Goal: Task Accomplishment & Management: Manage account settings

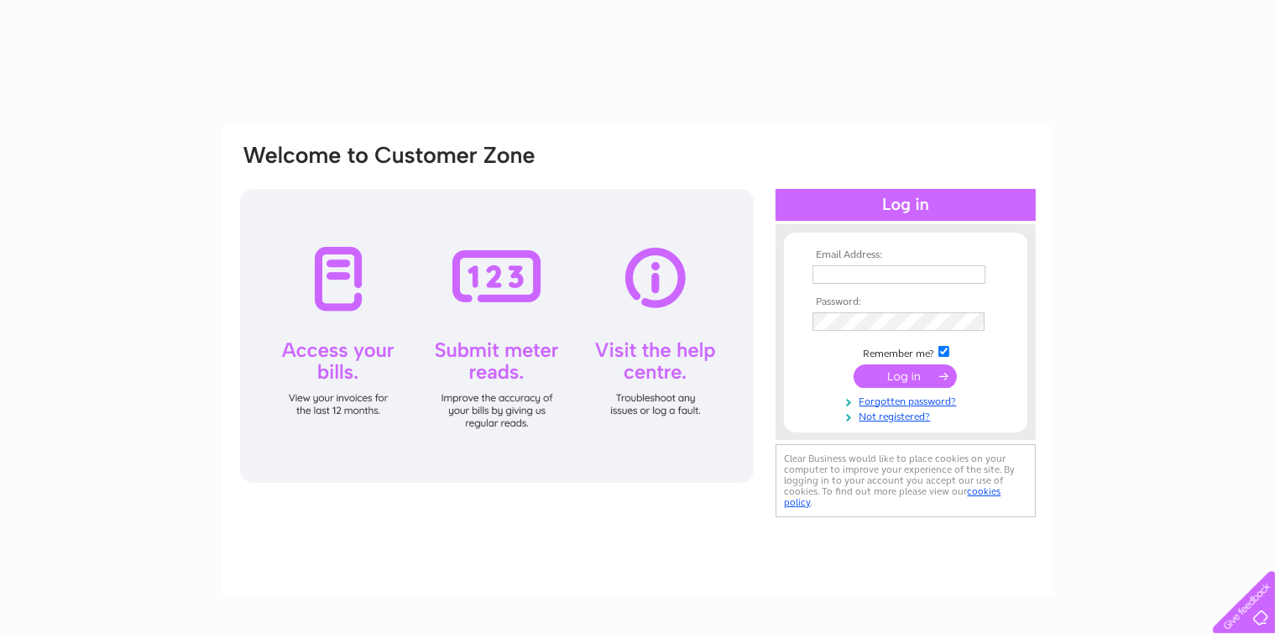
type input "[EMAIL_ADDRESS][DOMAIN_NAME]"
click at [921, 374] on input "submit" at bounding box center [904, 375] width 103 height 23
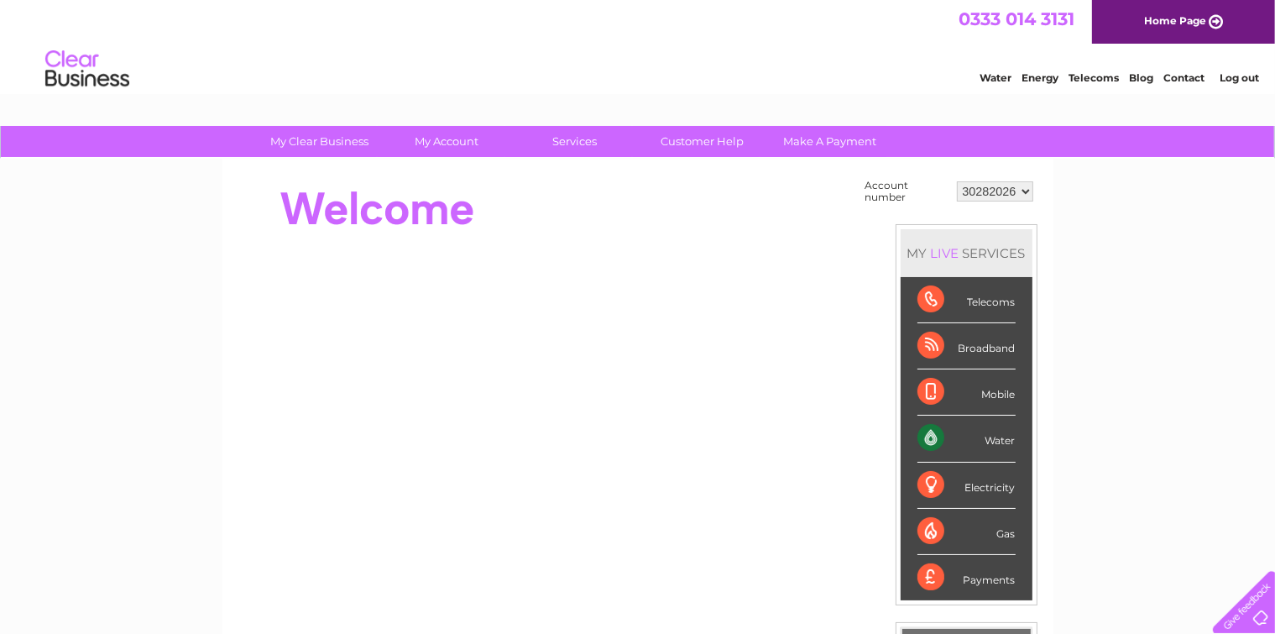
click at [931, 430] on div "Water" at bounding box center [966, 438] width 98 height 46
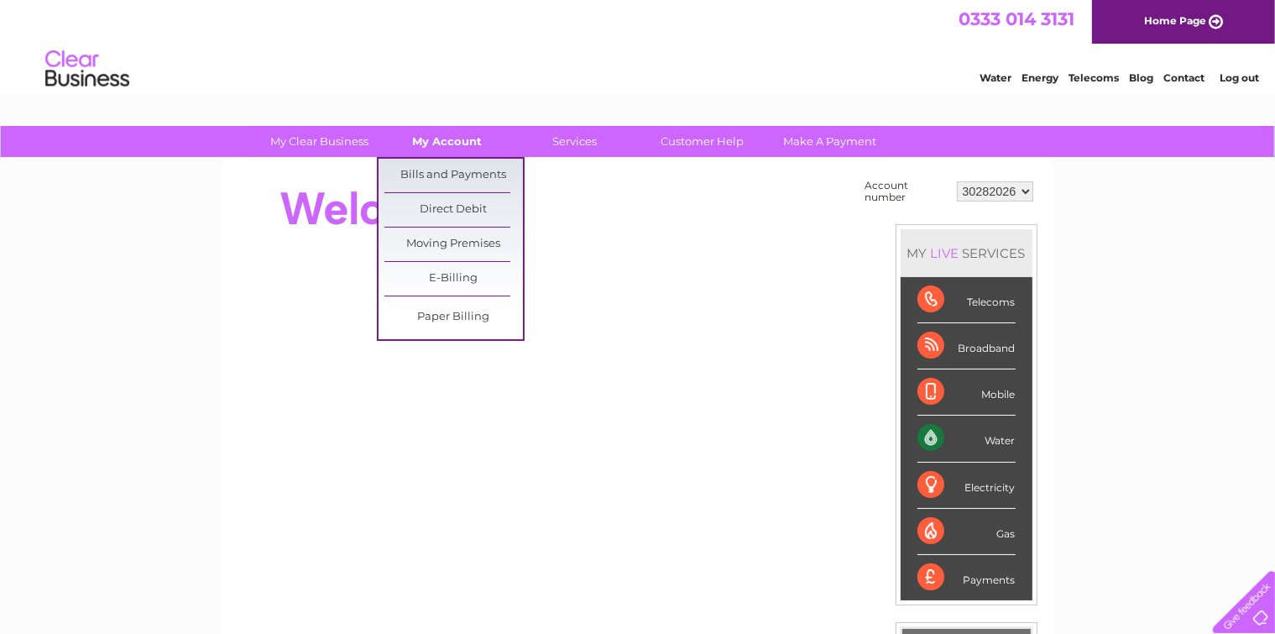
click at [452, 140] on link "My Account" at bounding box center [447, 141] width 138 height 31
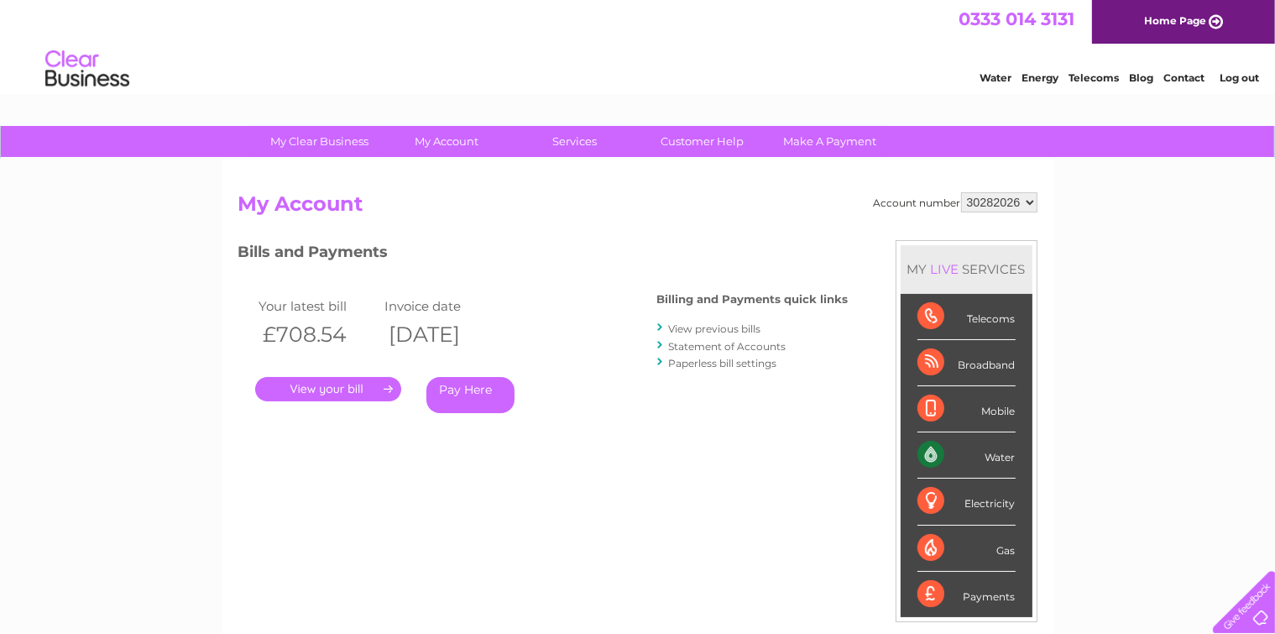
click at [344, 388] on link "." at bounding box center [328, 389] width 146 height 24
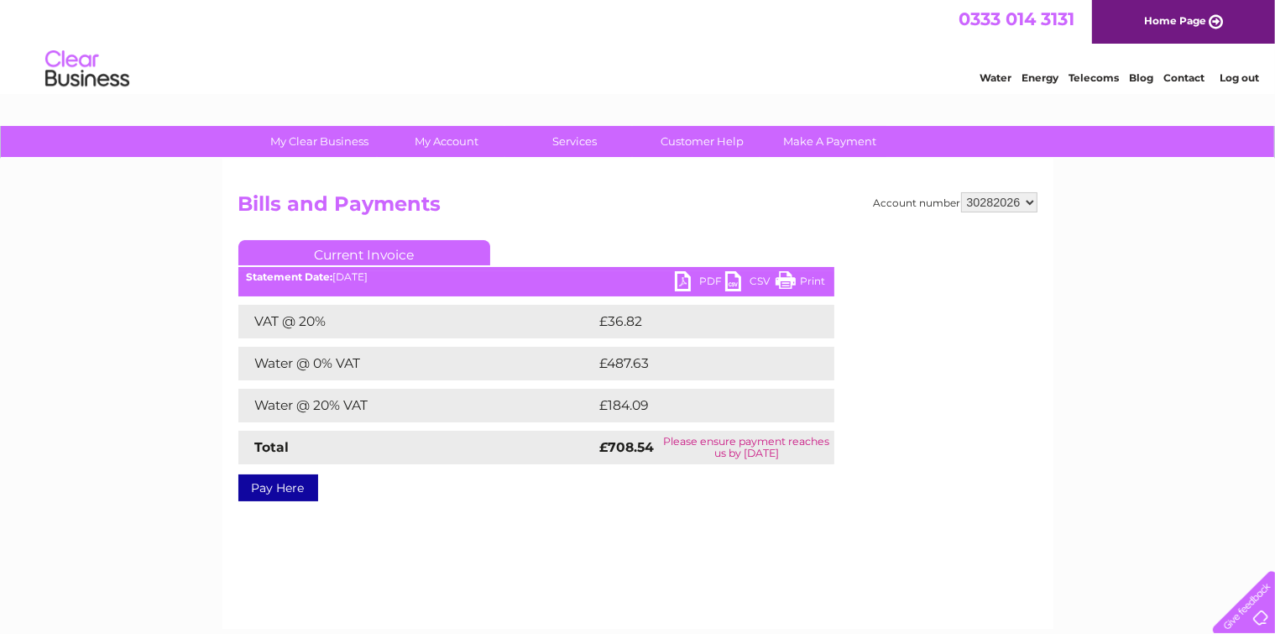
click at [696, 277] on link "PDF" at bounding box center [700, 283] width 50 height 24
